Goal: Transaction & Acquisition: Download file/media

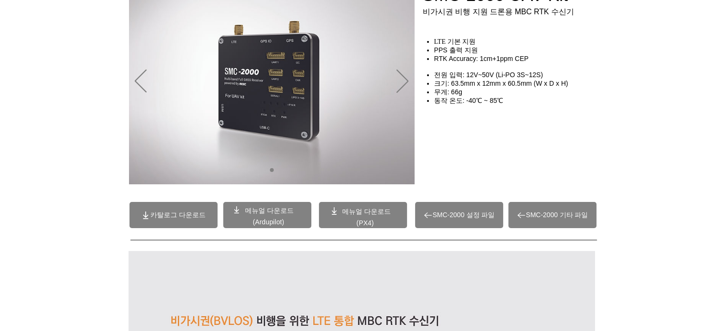
scroll to position [99, 0]
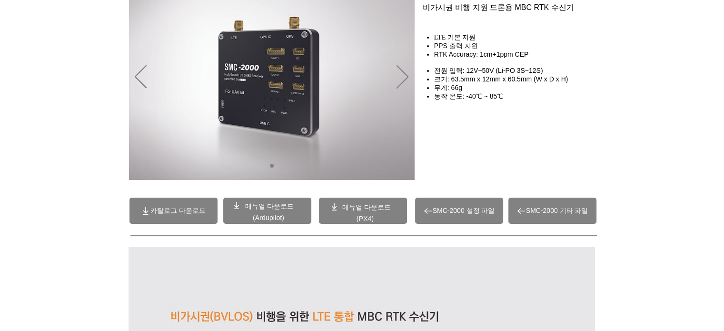
click at [371, 205] on span "메뉴얼 다운로드" at bounding box center [366, 207] width 49 height 8
click at [463, 204] on span "SMC-2000 설정 파일" at bounding box center [459, 211] width 88 height 26
click at [196, 207] on span "카탈로그 다운로드" at bounding box center [177, 211] width 55 height 9
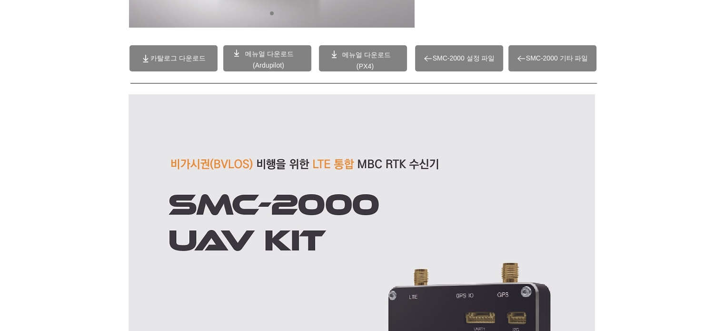
scroll to position [252, 0]
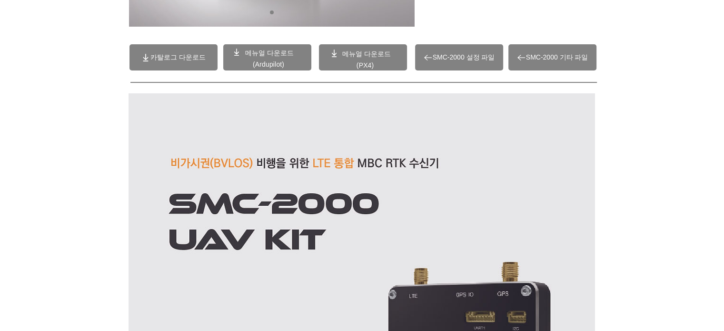
click at [571, 47] on span "SMC-2000 기타 파일" at bounding box center [553, 57] width 88 height 26
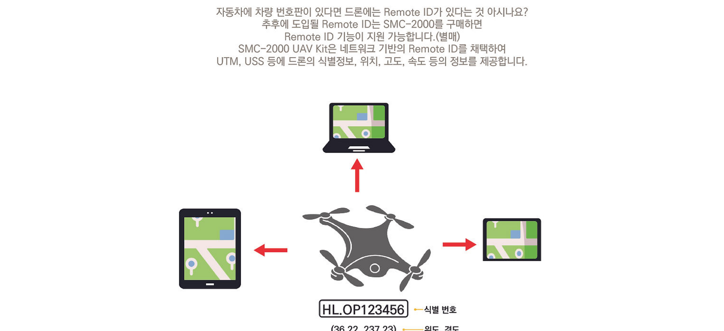
scroll to position [2832, 0]
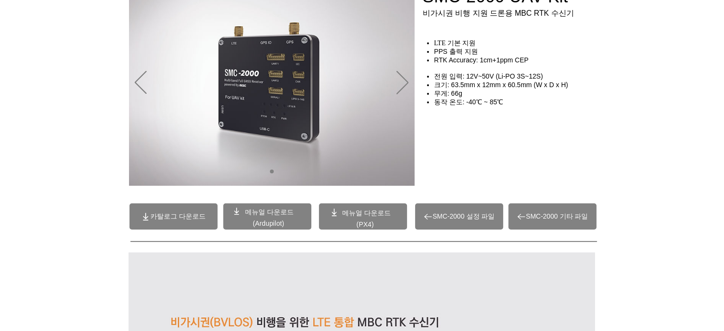
click at [464, 213] on span "SMC-2000 설정 파일" at bounding box center [464, 216] width 62 height 9
